Goal: Browse casually: Explore the website without a specific task or goal

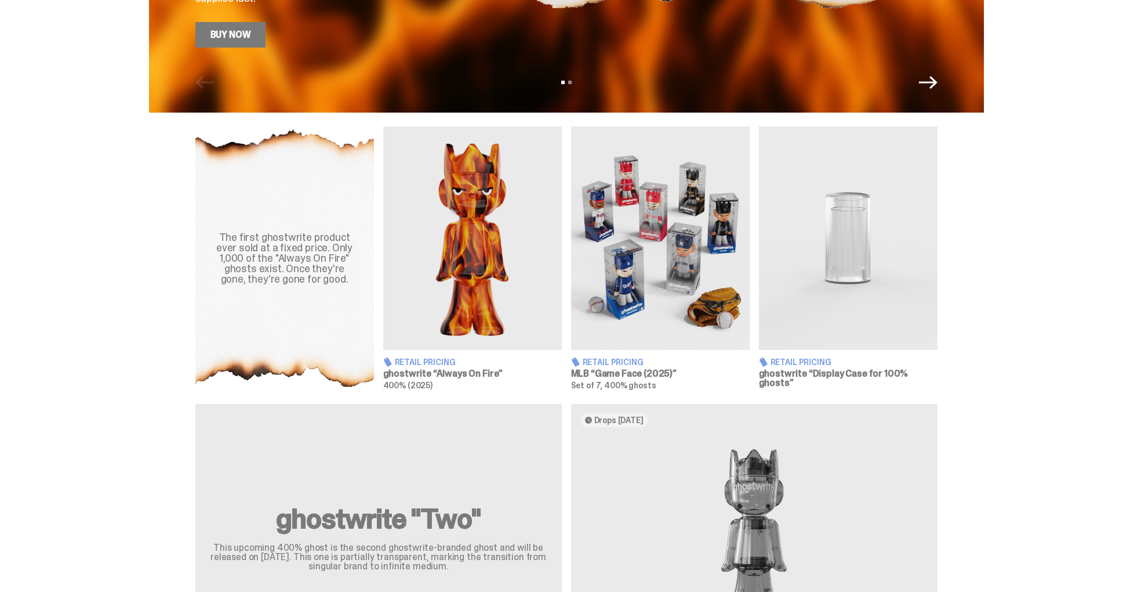
scroll to position [304, 0]
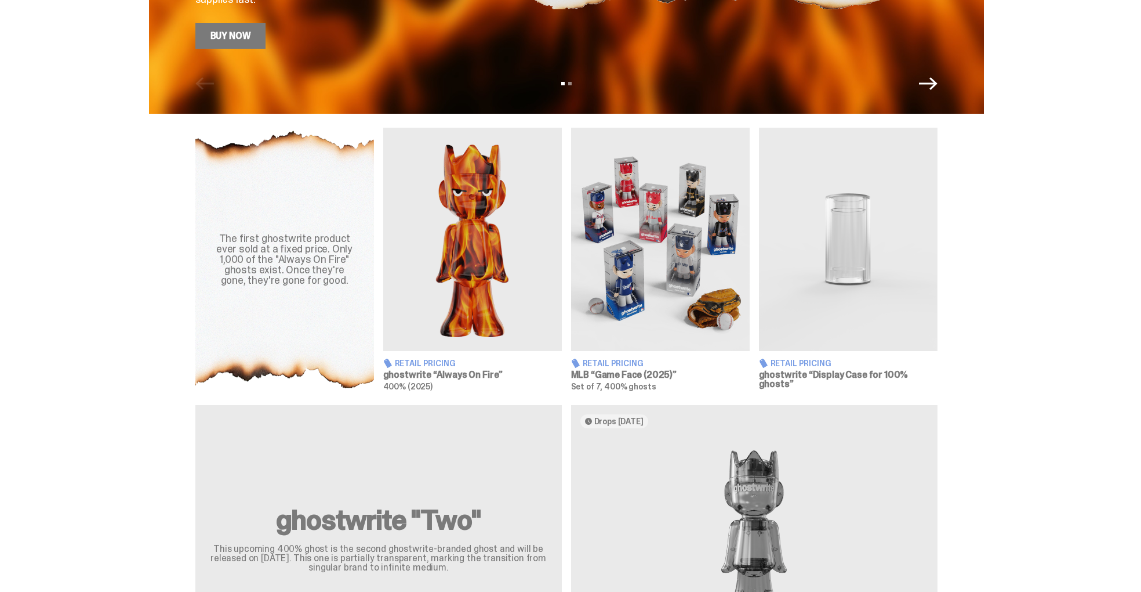
click at [673, 245] on img at bounding box center [660, 239] width 179 height 223
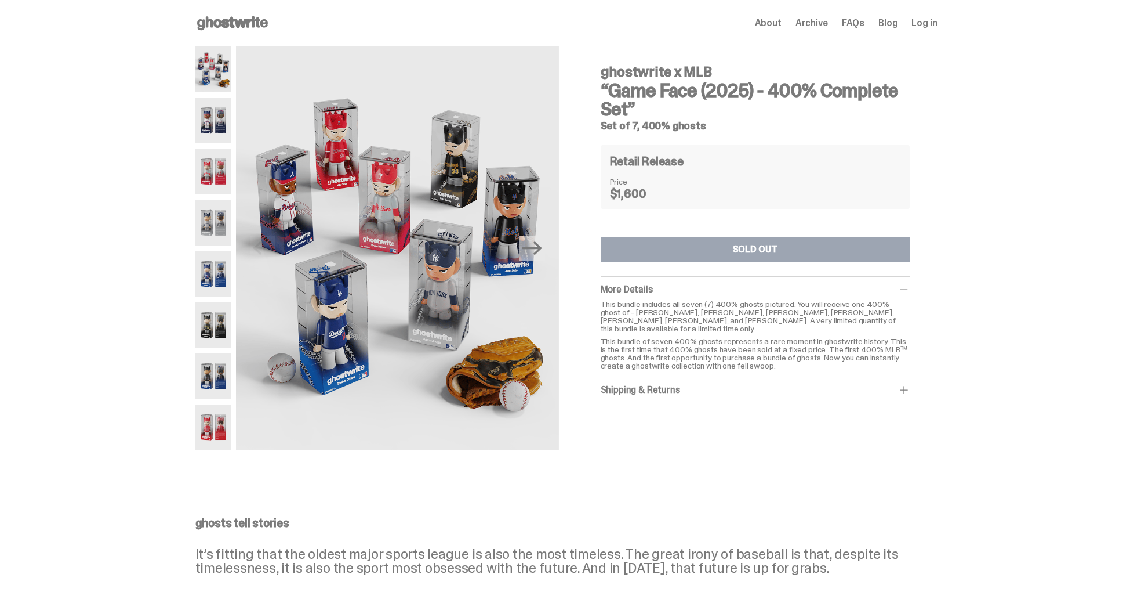
drag, startPoint x: 220, startPoint y: 122, endPoint x: 214, endPoint y: 126, distance: 7.6
click at [219, 122] on img at bounding box center [213, 119] width 37 height 45
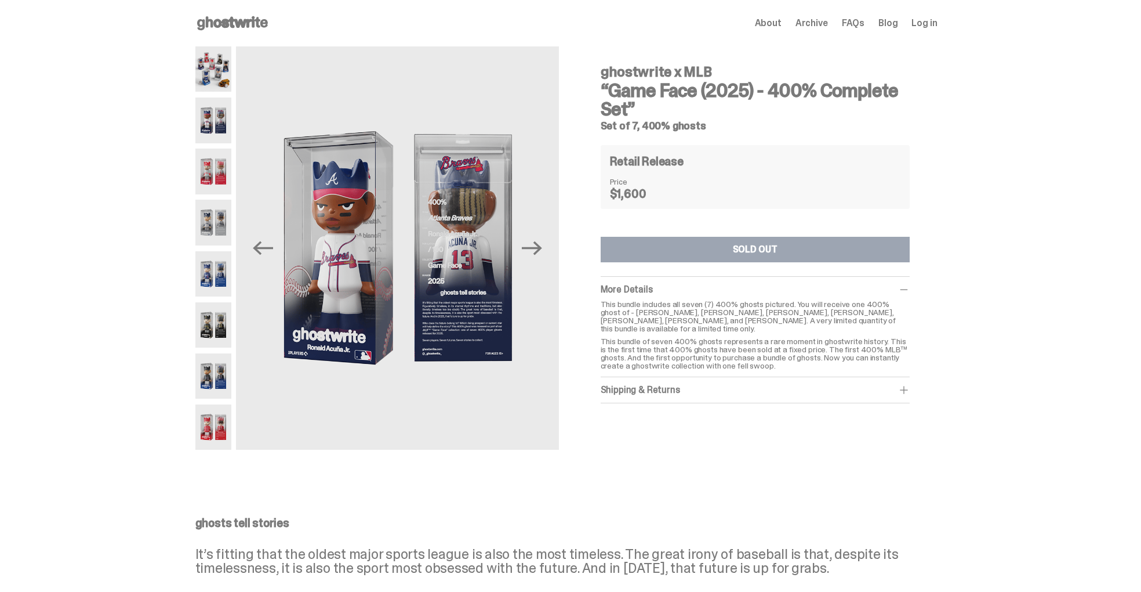
click at [219, 178] on img at bounding box center [213, 170] width 37 height 45
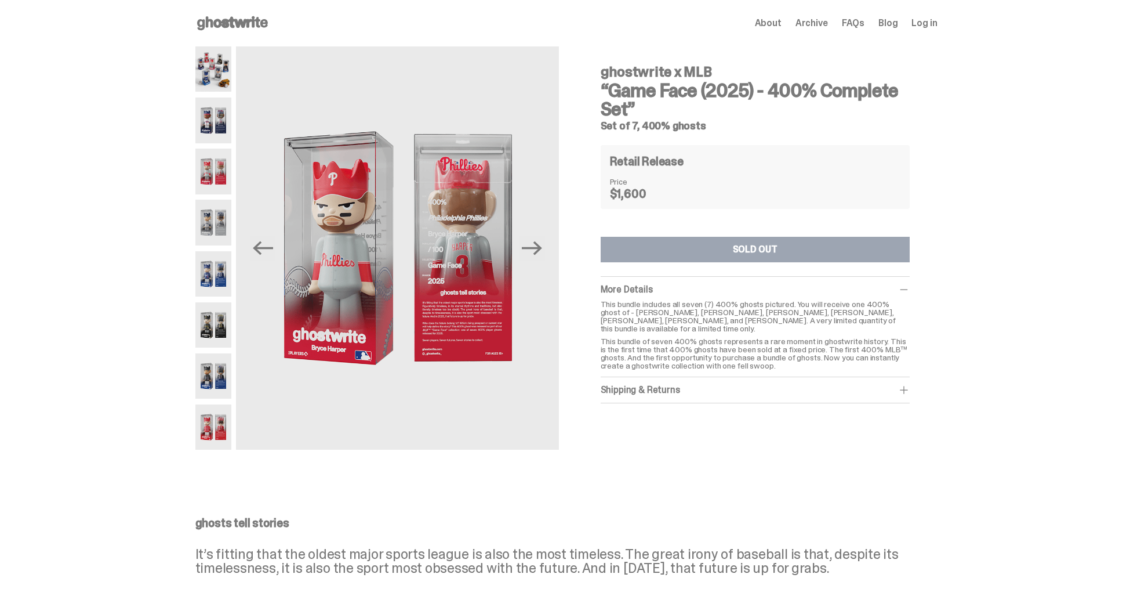
click at [218, 222] on img at bounding box center [213, 222] width 37 height 45
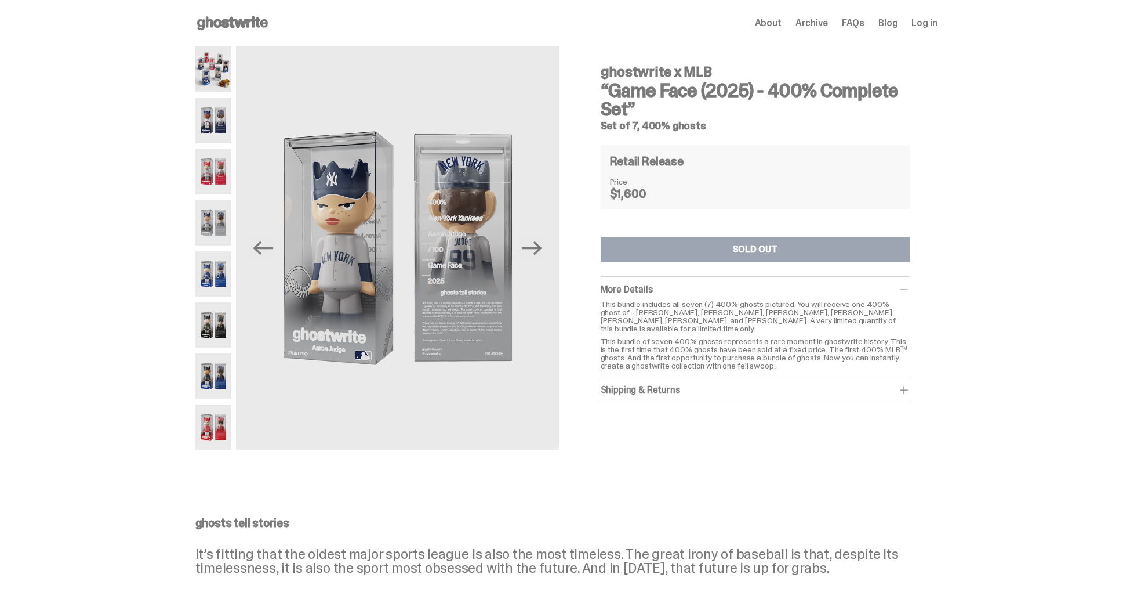
click at [215, 281] on img at bounding box center [213, 273] width 37 height 45
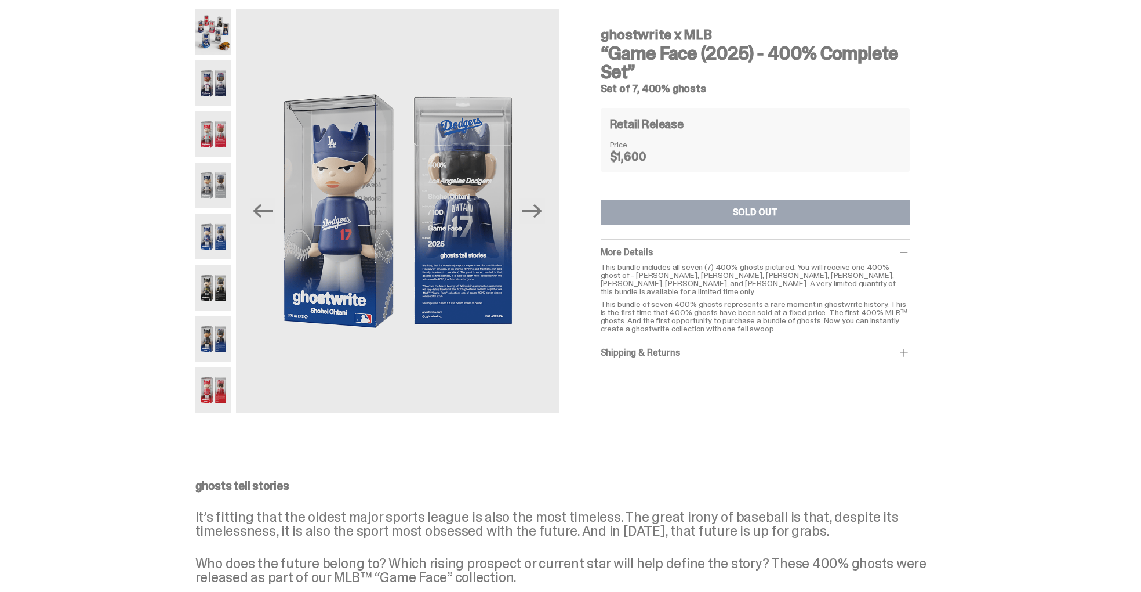
scroll to position [38, 0]
click at [213, 285] on img at bounding box center [213, 286] width 37 height 45
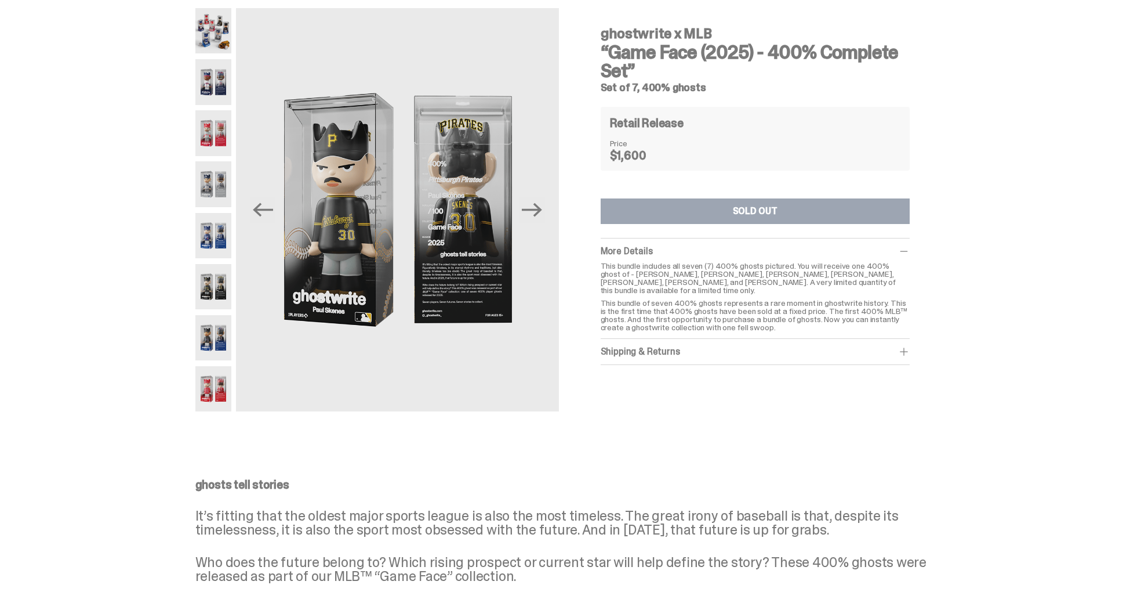
click at [215, 347] on img at bounding box center [213, 337] width 37 height 45
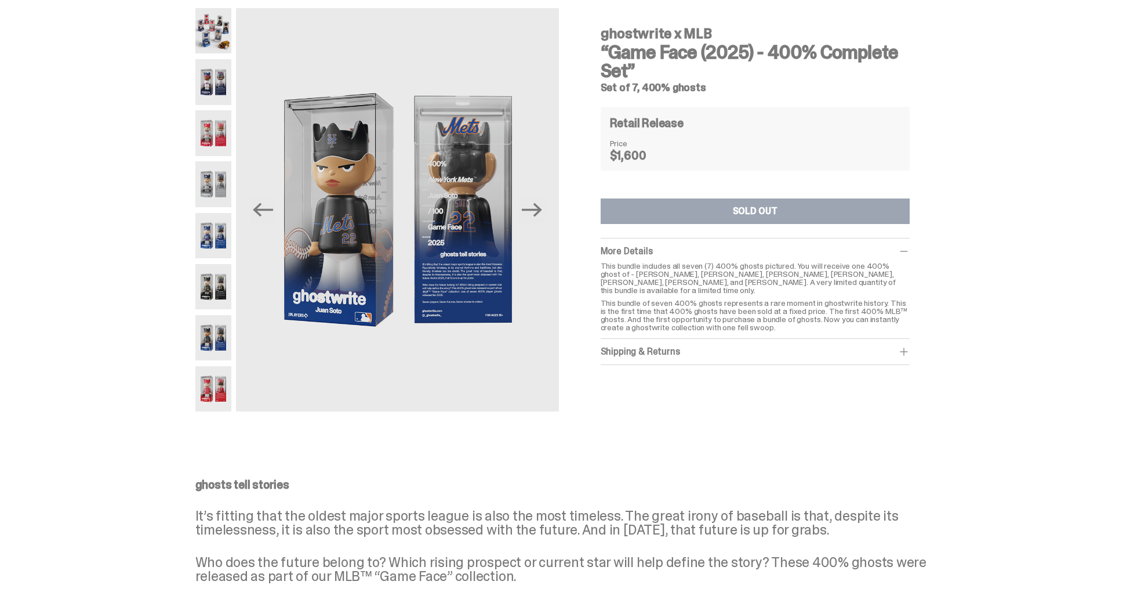
click at [213, 392] on img at bounding box center [213, 388] width 37 height 45
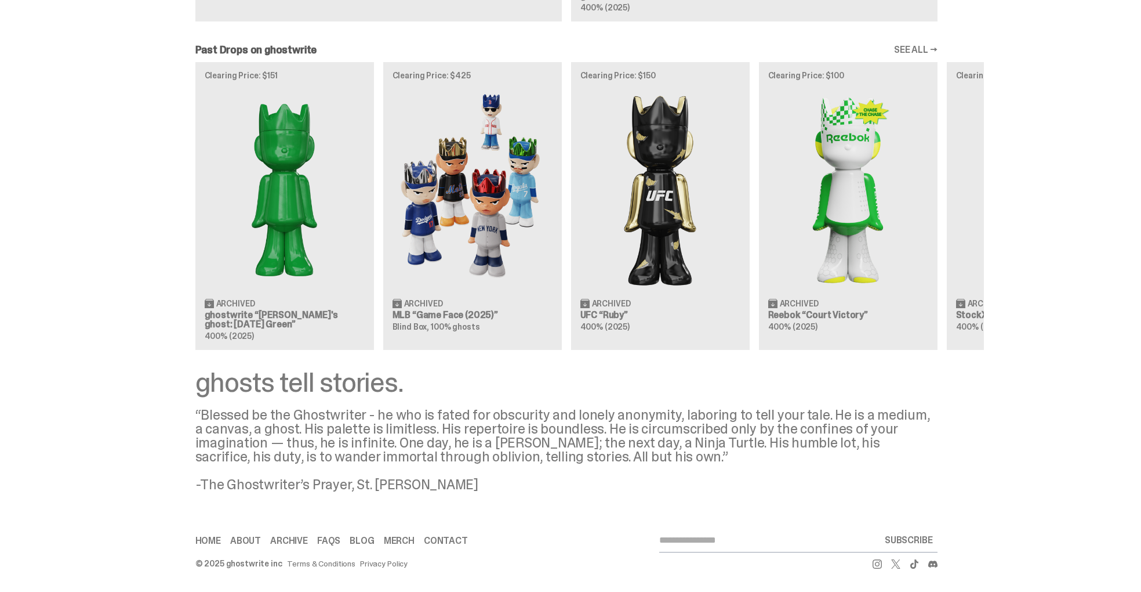
scroll to position [955, 0]
click at [910, 48] on link "SEE ALL →" at bounding box center [916, 49] width 44 height 9
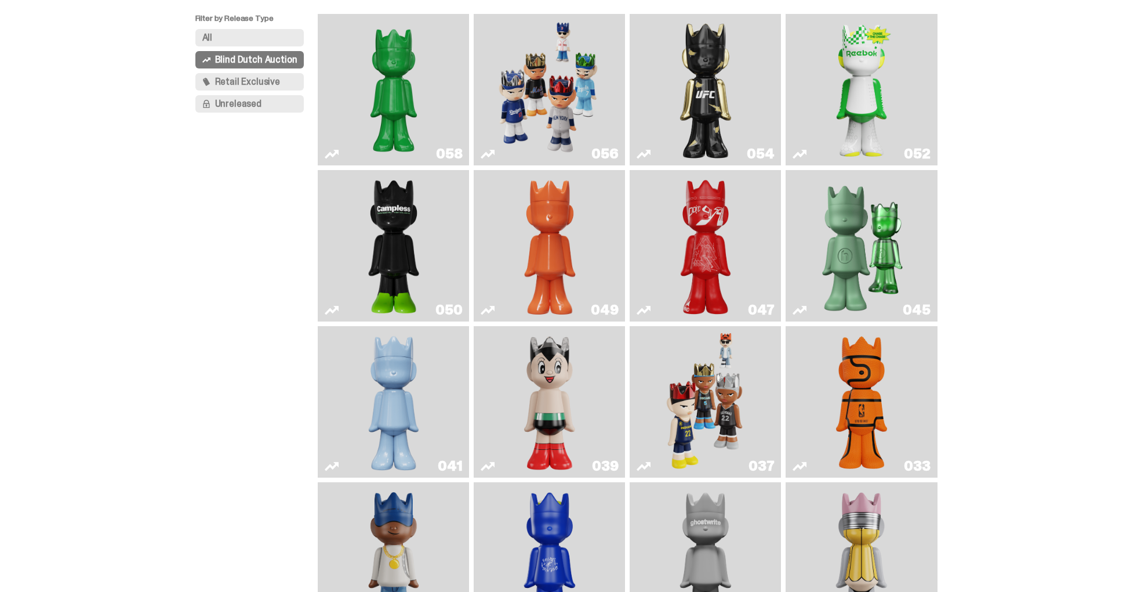
scroll to position [111, 0]
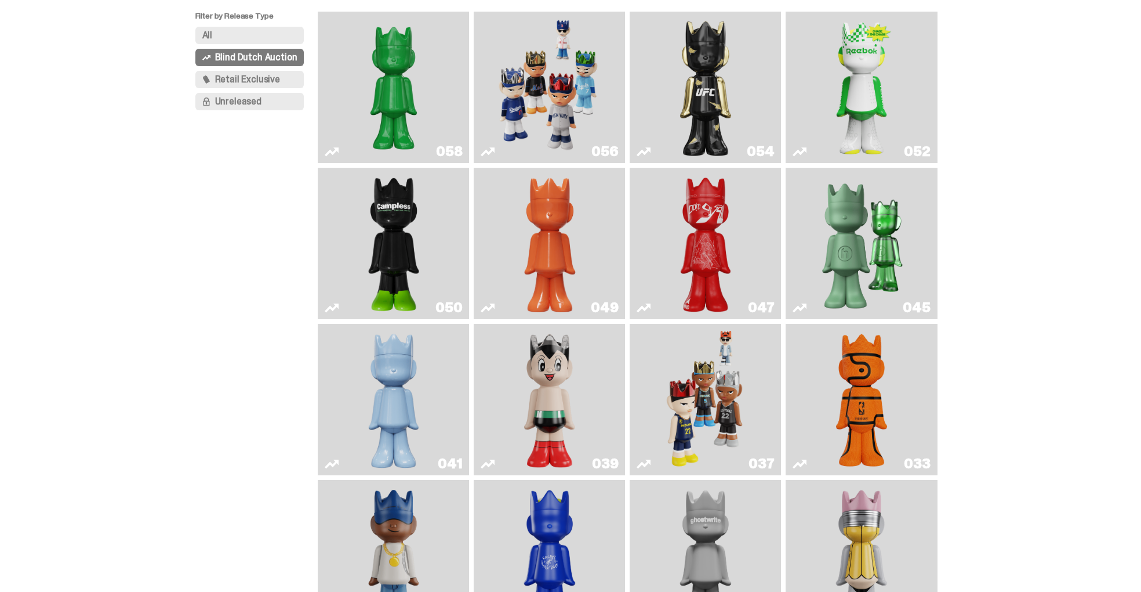
click at [710, 427] on img "Game Face (2024)" at bounding box center [706, 399] width 80 height 142
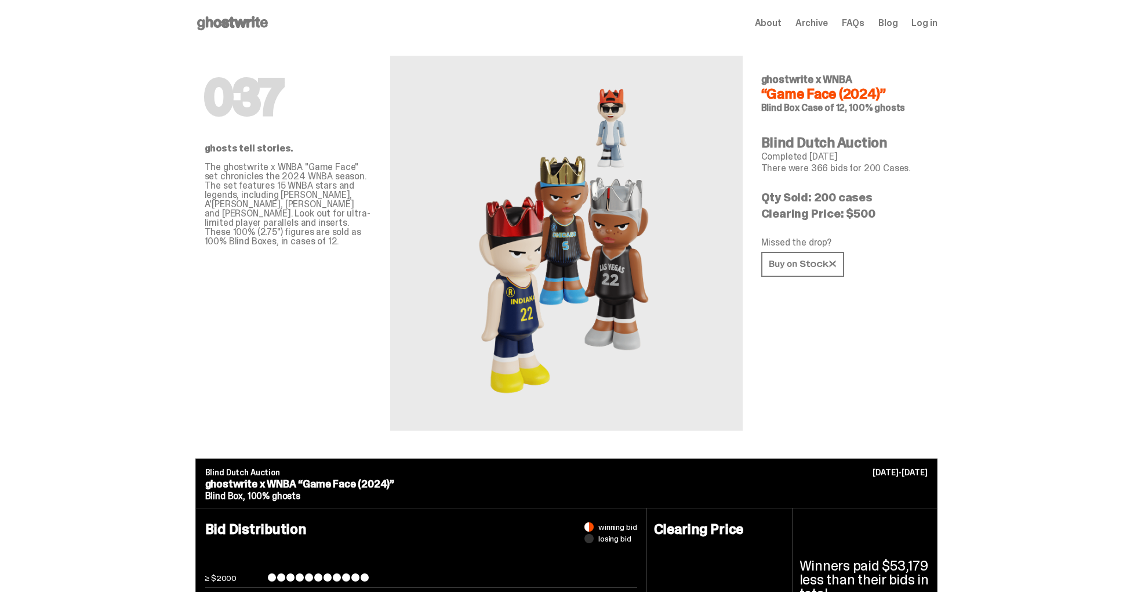
scroll to position [111, 0]
